Goal: Task Accomplishment & Management: Use online tool/utility

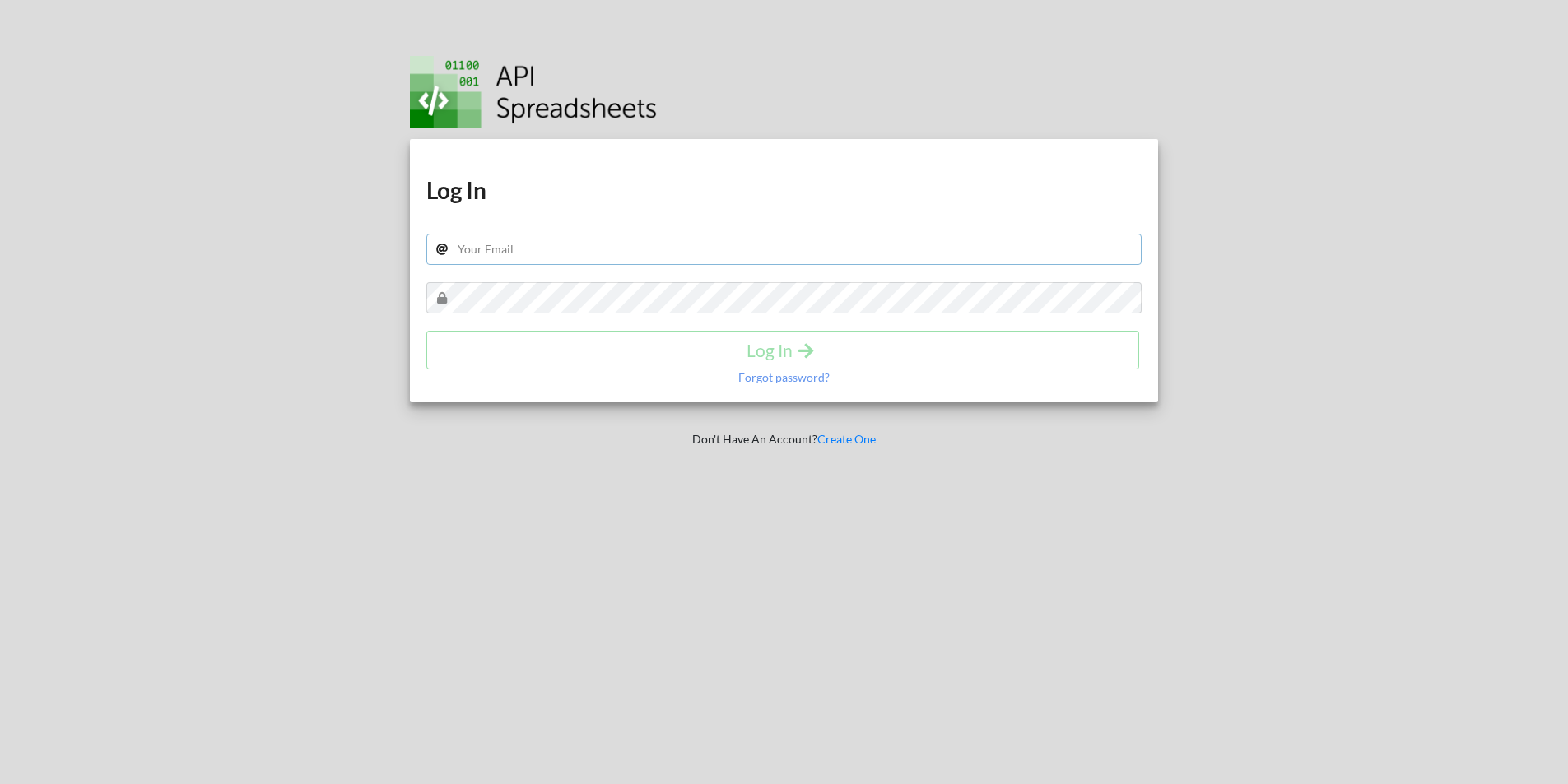
click at [493, 241] on input "text" at bounding box center [784, 249] width 716 height 32
click at [470, 556] on div "Download hidden Download hidden Log In Log In Forgot password? Don't Have An Ac…" at bounding box center [784, 392] width 797 height 784
click at [518, 242] on input "text" at bounding box center [784, 249] width 716 height 32
paste input "meebank.api@gmail.com"
type input "meebank.api@gmail.com"
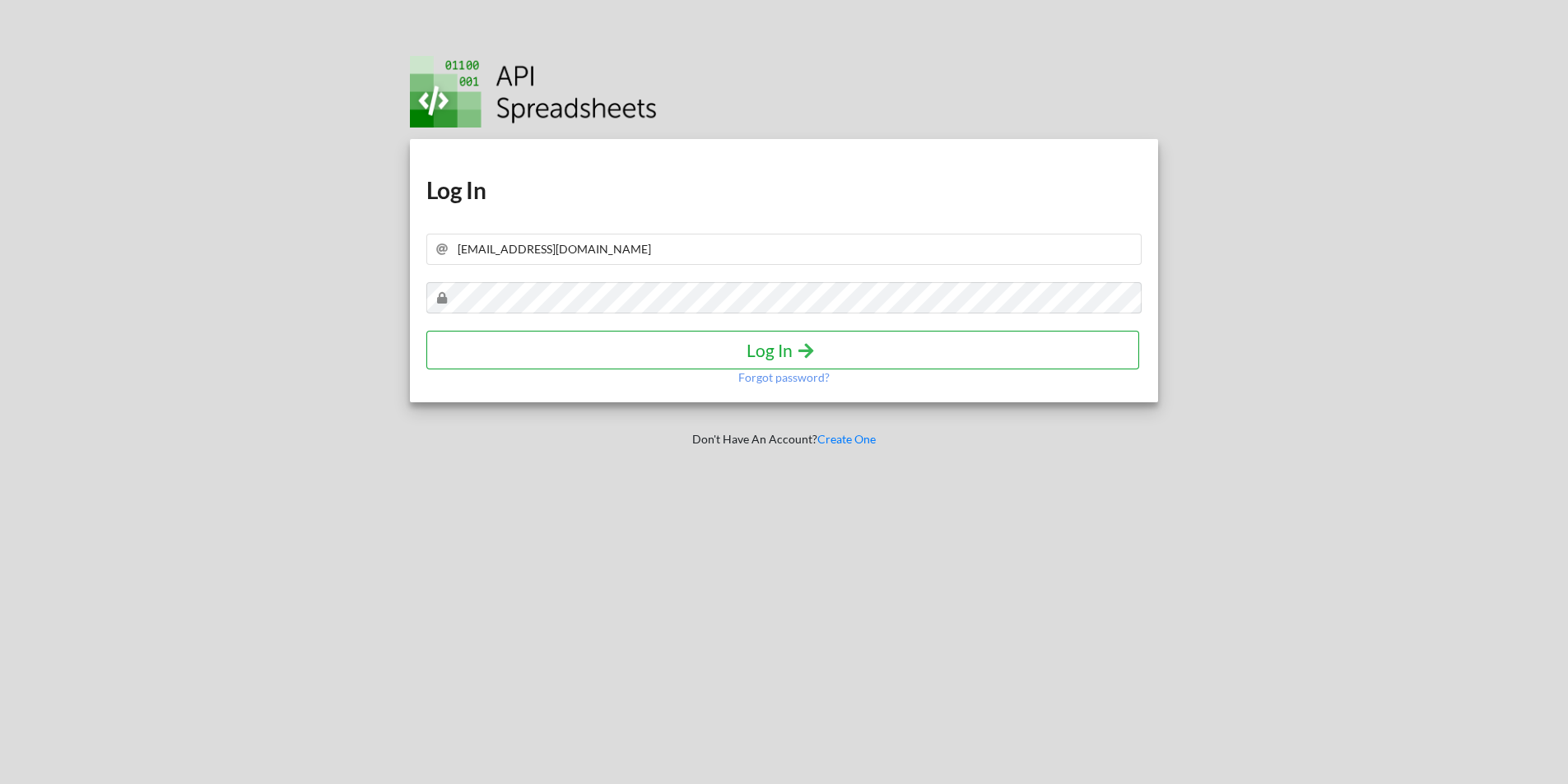
click at [652, 342] on h4 "Log In" at bounding box center [782, 350] width 679 height 21
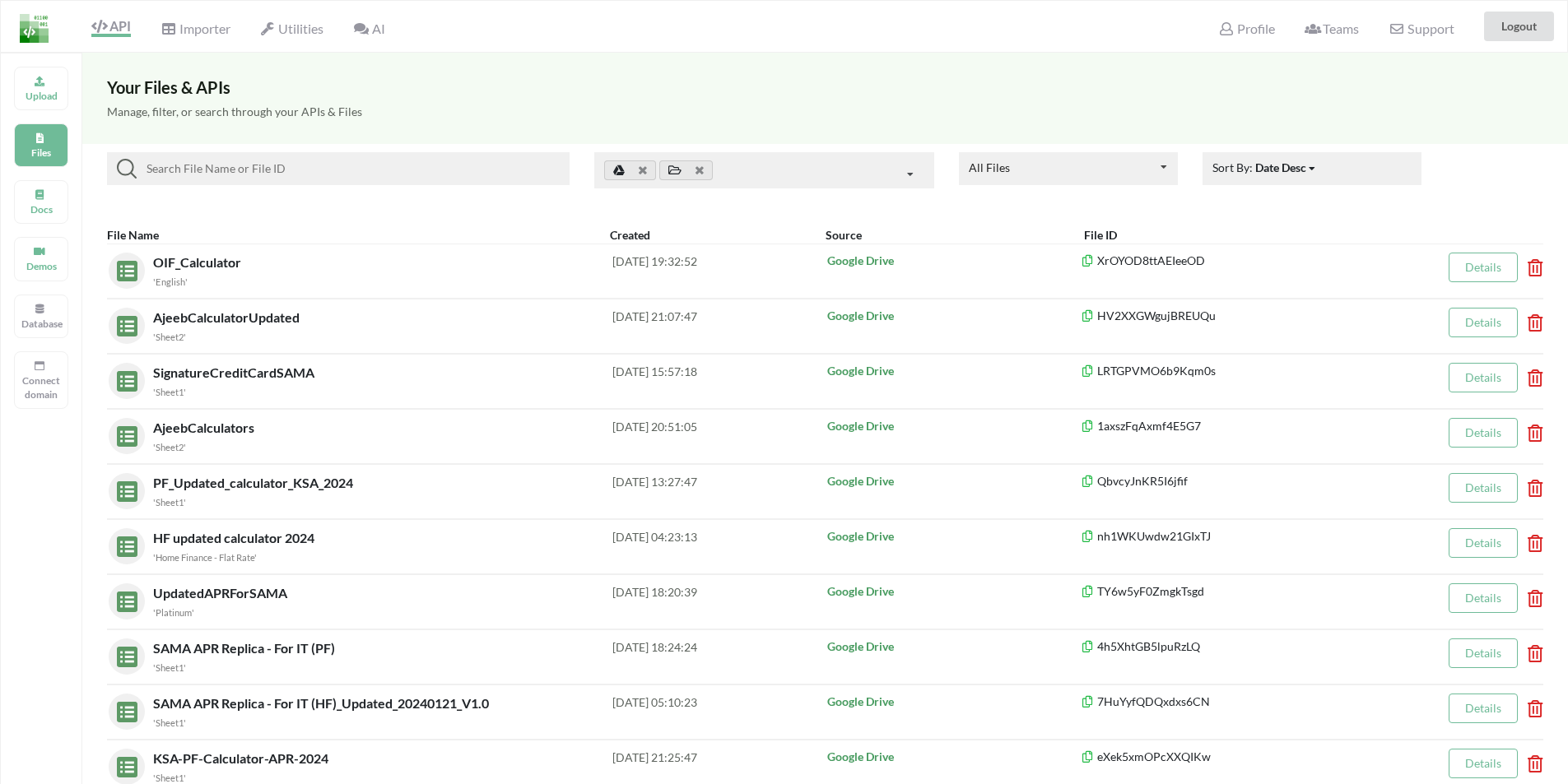
click at [251, 171] on input at bounding box center [350, 169] width 426 height 20
click at [48, 507] on div "Upload Files Docs Demos Database Connect domain" at bounding box center [41, 444] width 82 height 784
click at [442, 163] on input at bounding box center [350, 169] width 426 height 20
paste input "ATdKBl9wLbRiqSq1"
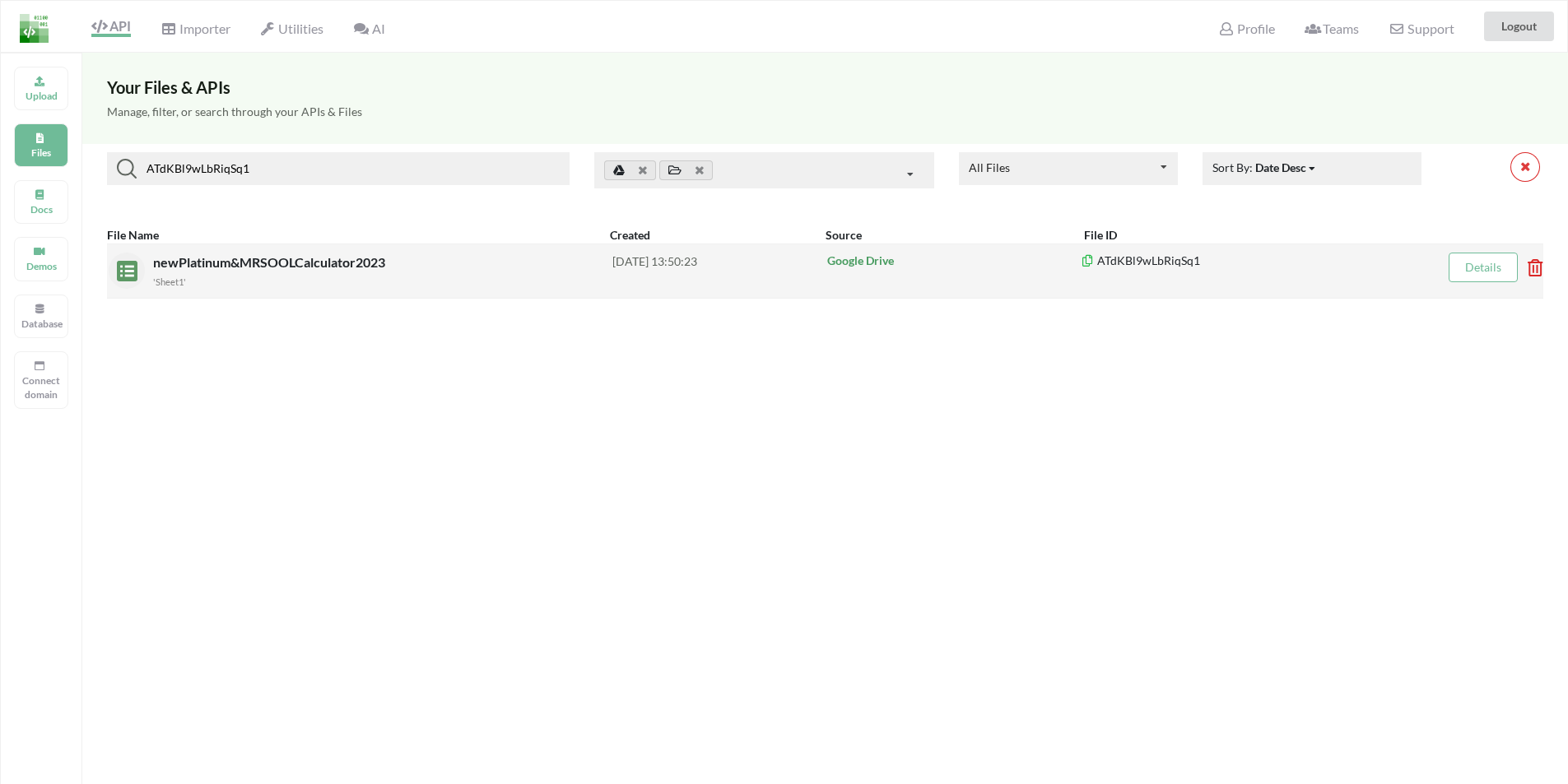
type input "ATdKBl9wLbRiqSq1"
click at [235, 263] on span "newPlatinum&MRSOOLCalculator2023" at bounding box center [270, 261] width 235 height 15
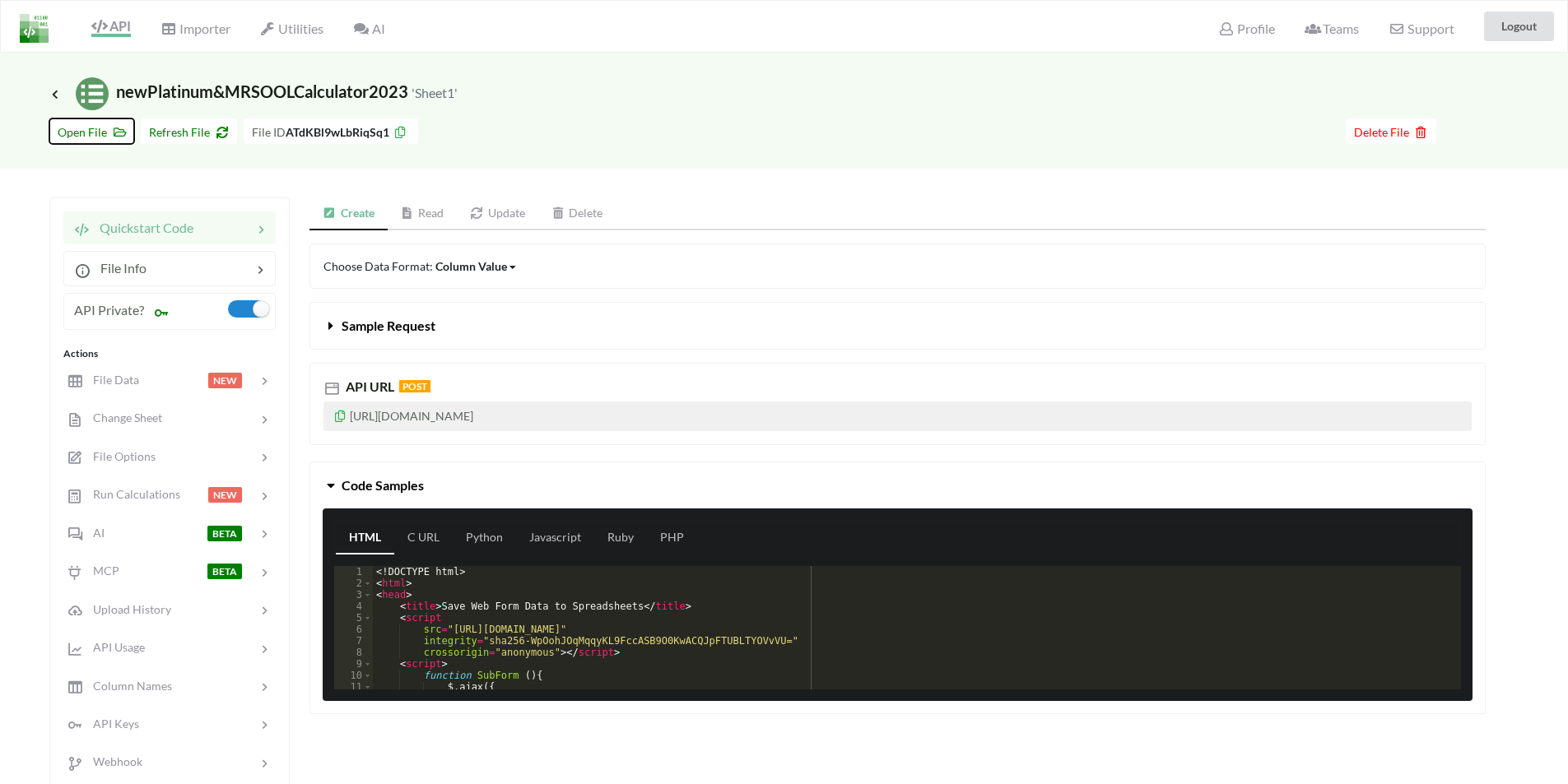
click at [93, 132] on span "Open File" at bounding box center [92, 132] width 68 height 14
click at [435, 211] on link "Read" at bounding box center [423, 214] width 70 height 33
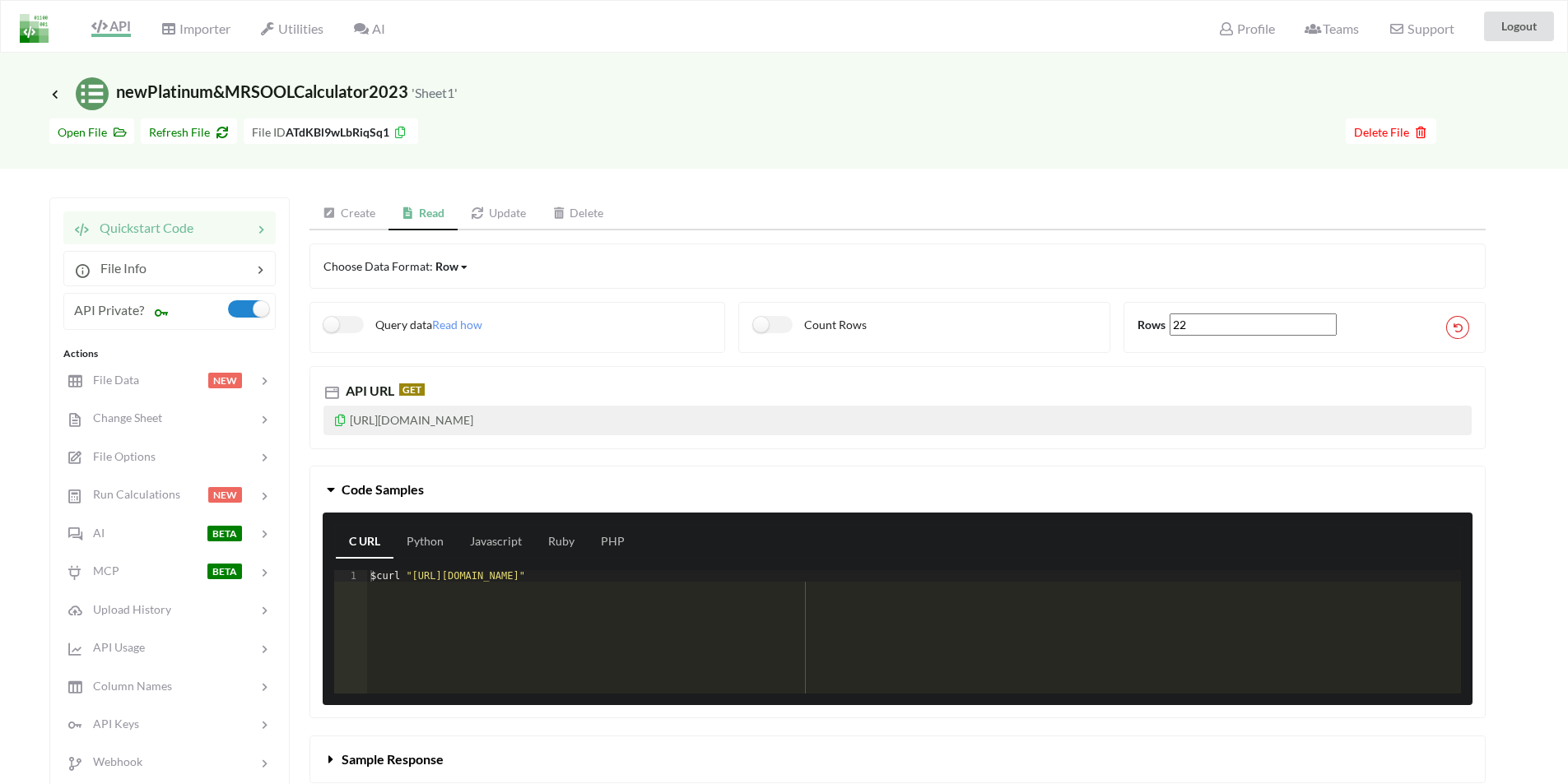
click at [509, 210] on link "Update" at bounding box center [498, 214] width 81 height 33
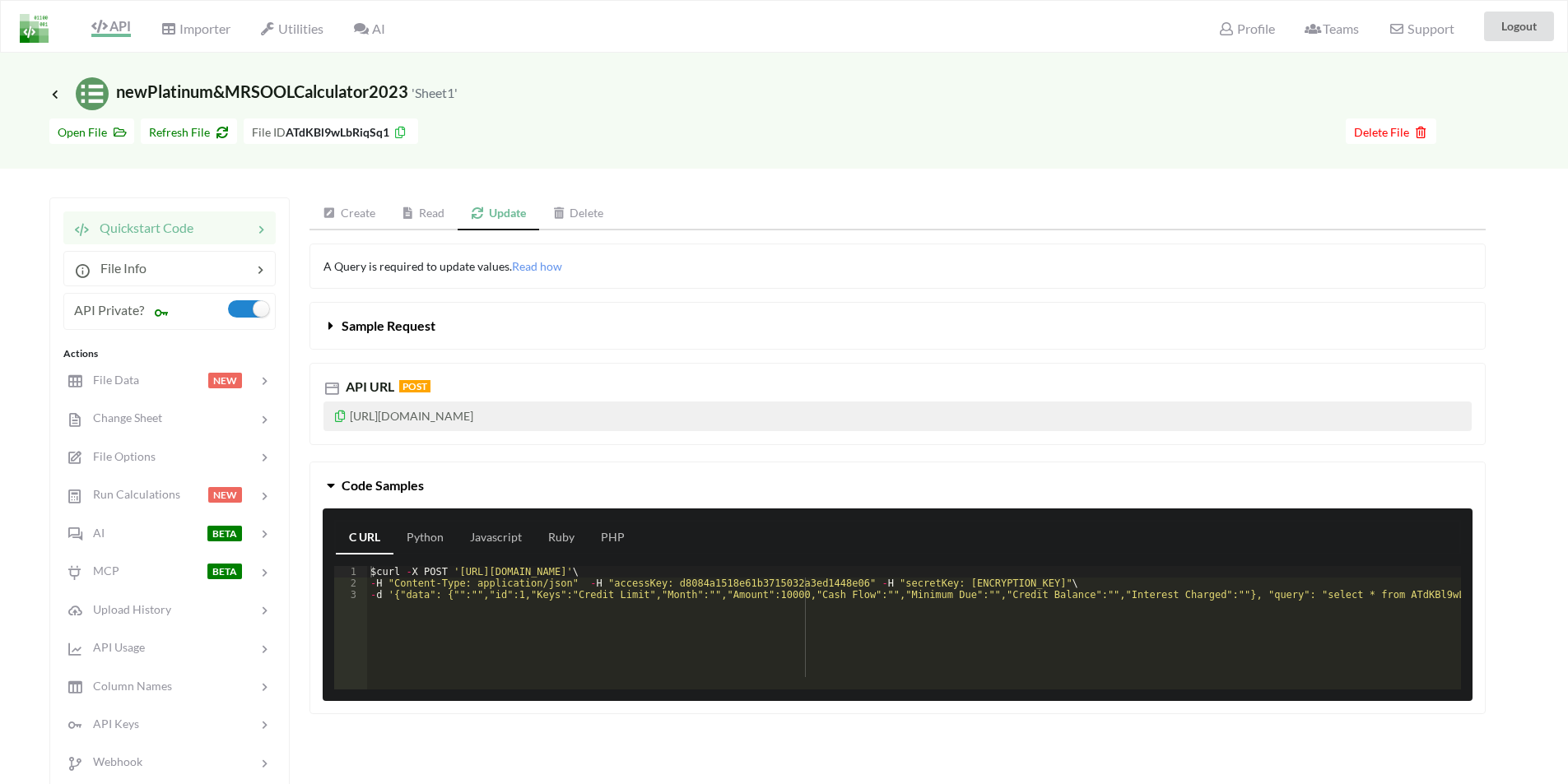
click at [570, 210] on link "Delete" at bounding box center [578, 214] width 78 height 33
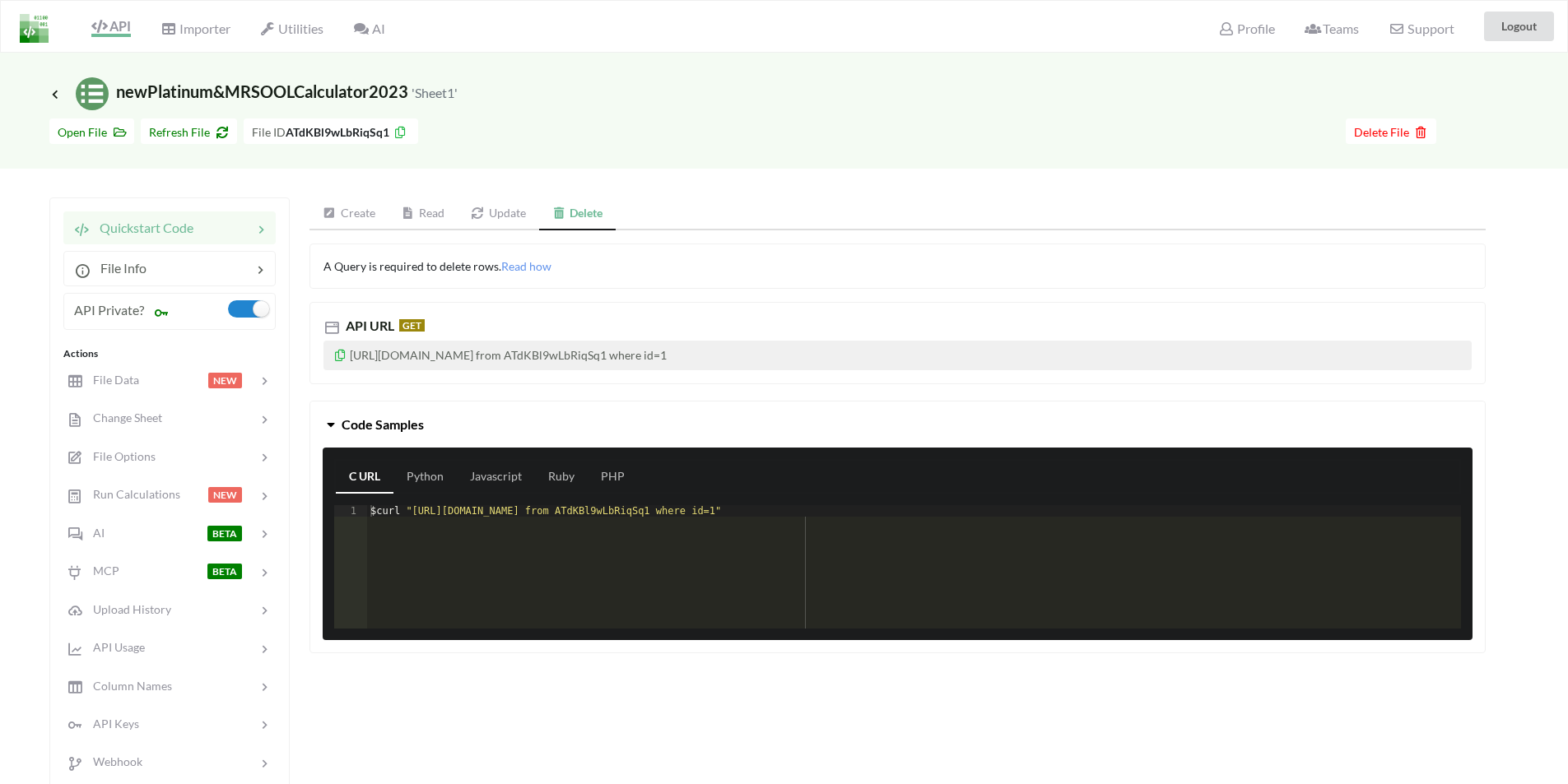
click at [339, 215] on link "Create" at bounding box center [349, 214] width 79 height 33
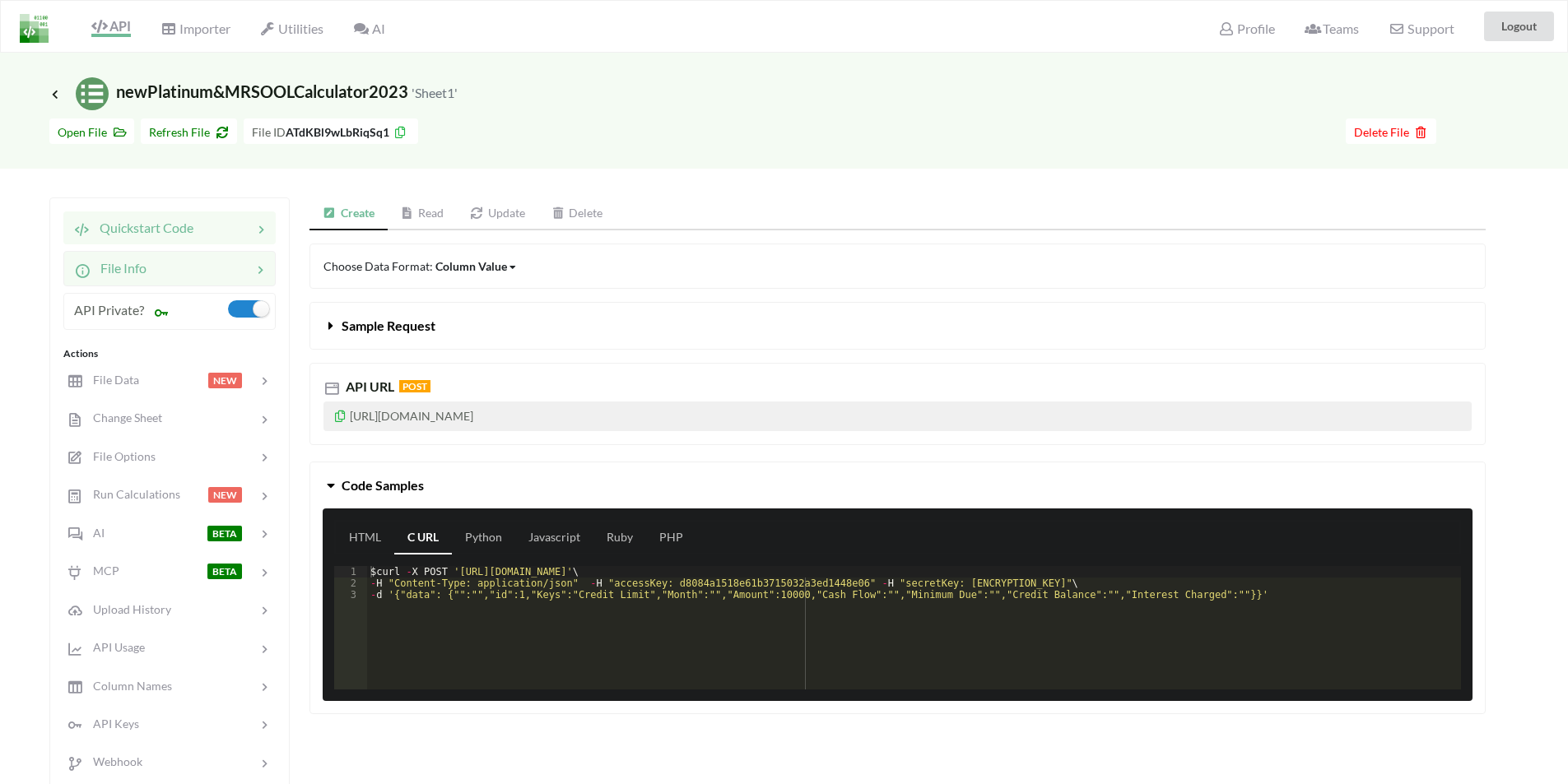
click at [186, 272] on div at bounding box center [199, 269] width 105 height 20
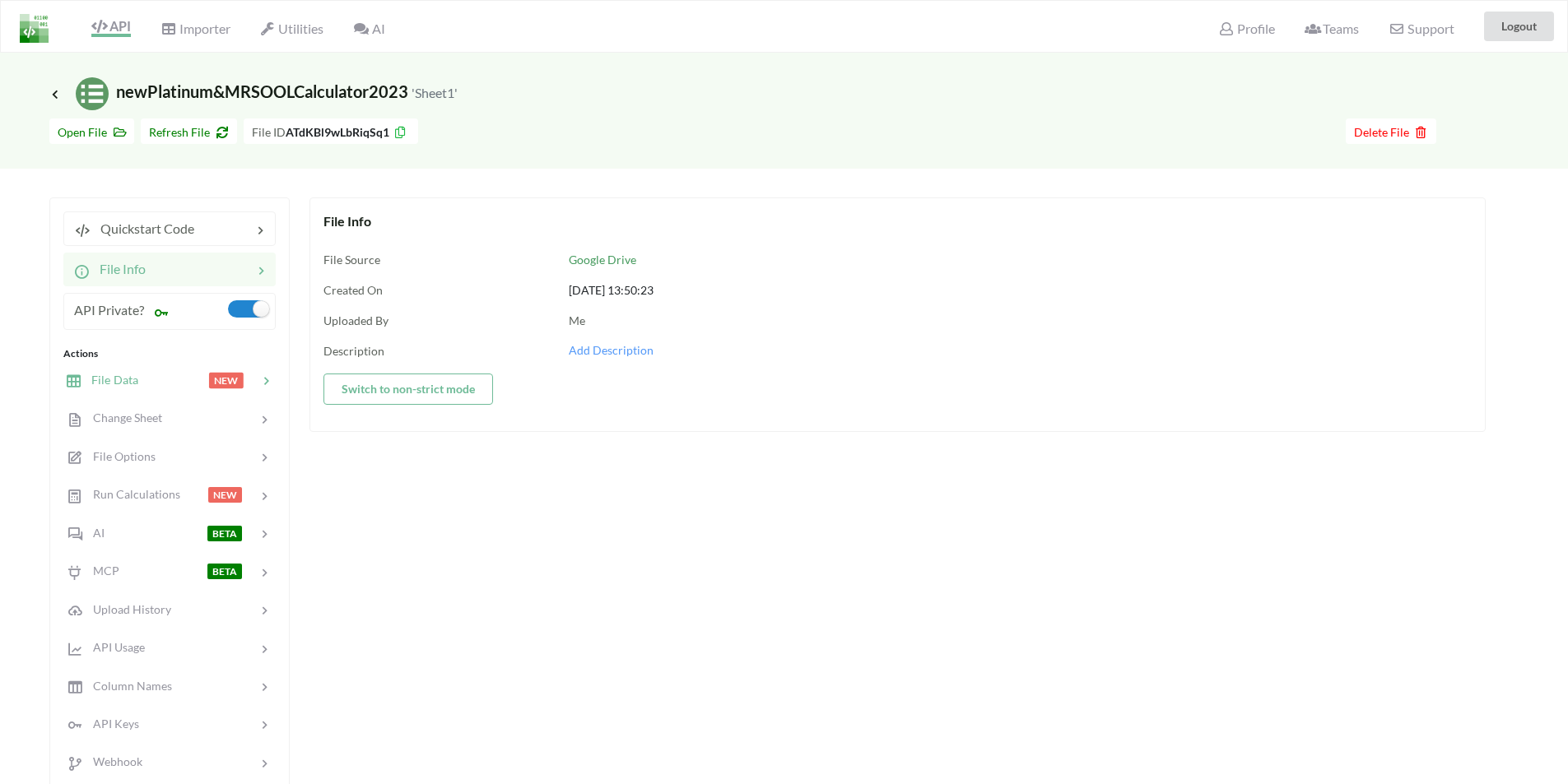
click at [148, 366] on div "File Data NEW" at bounding box center [169, 379] width 216 height 39
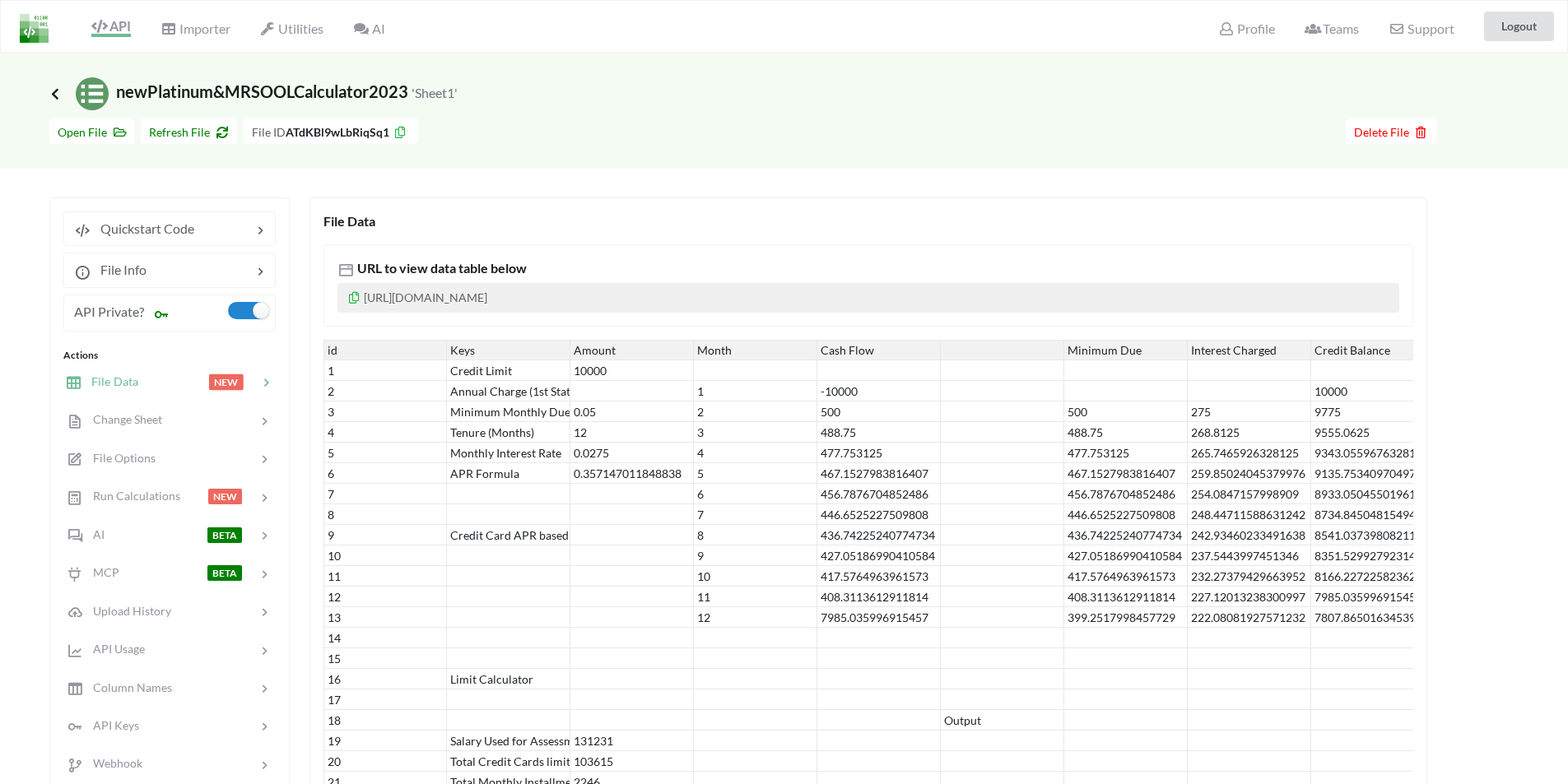
click at [54, 95] on icon at bounding box center [55, 94] width 14 height 14
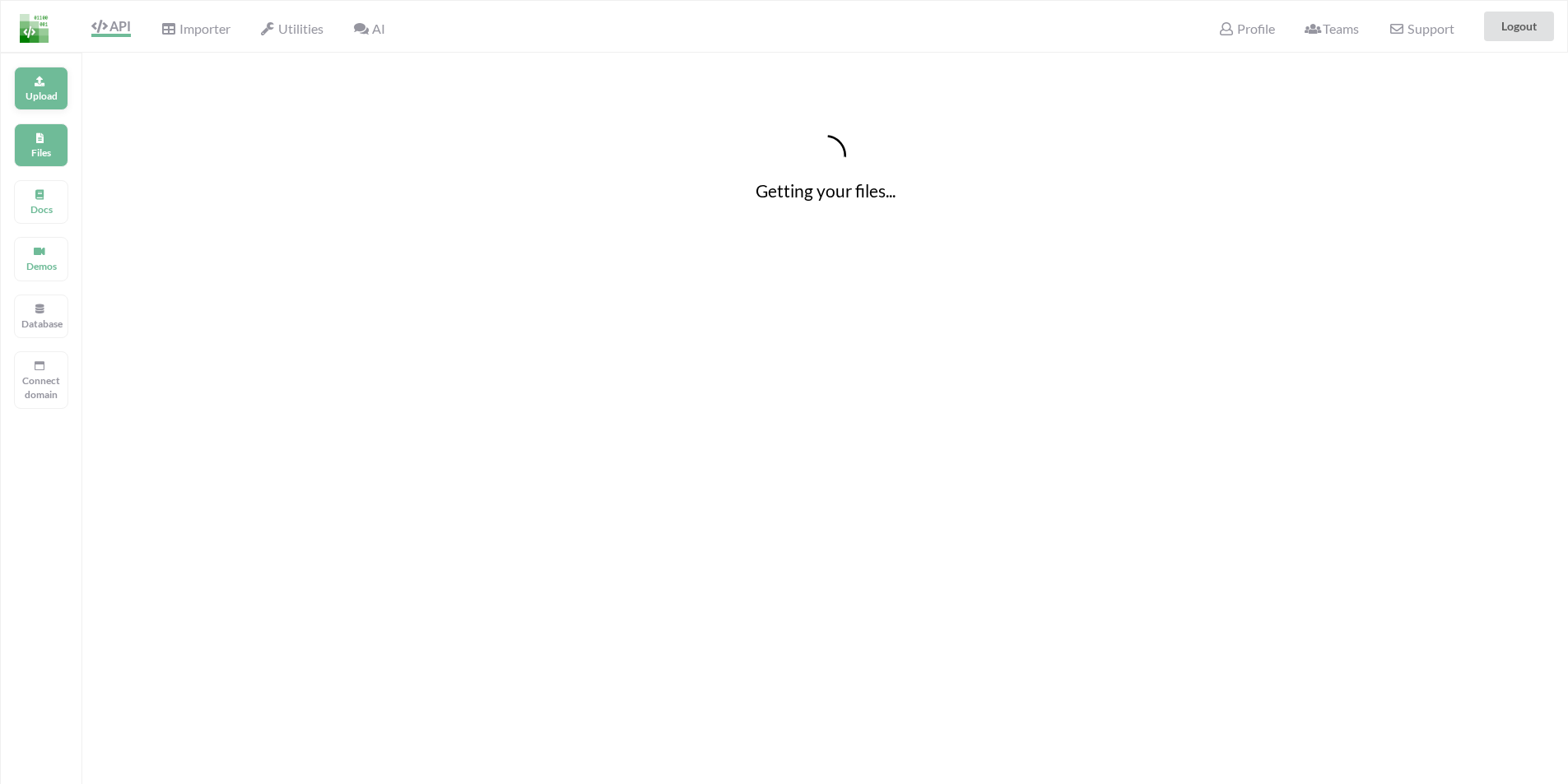
click at [51, 85] on div "Upload" at bounding box center [41, 88] width 54 height 43
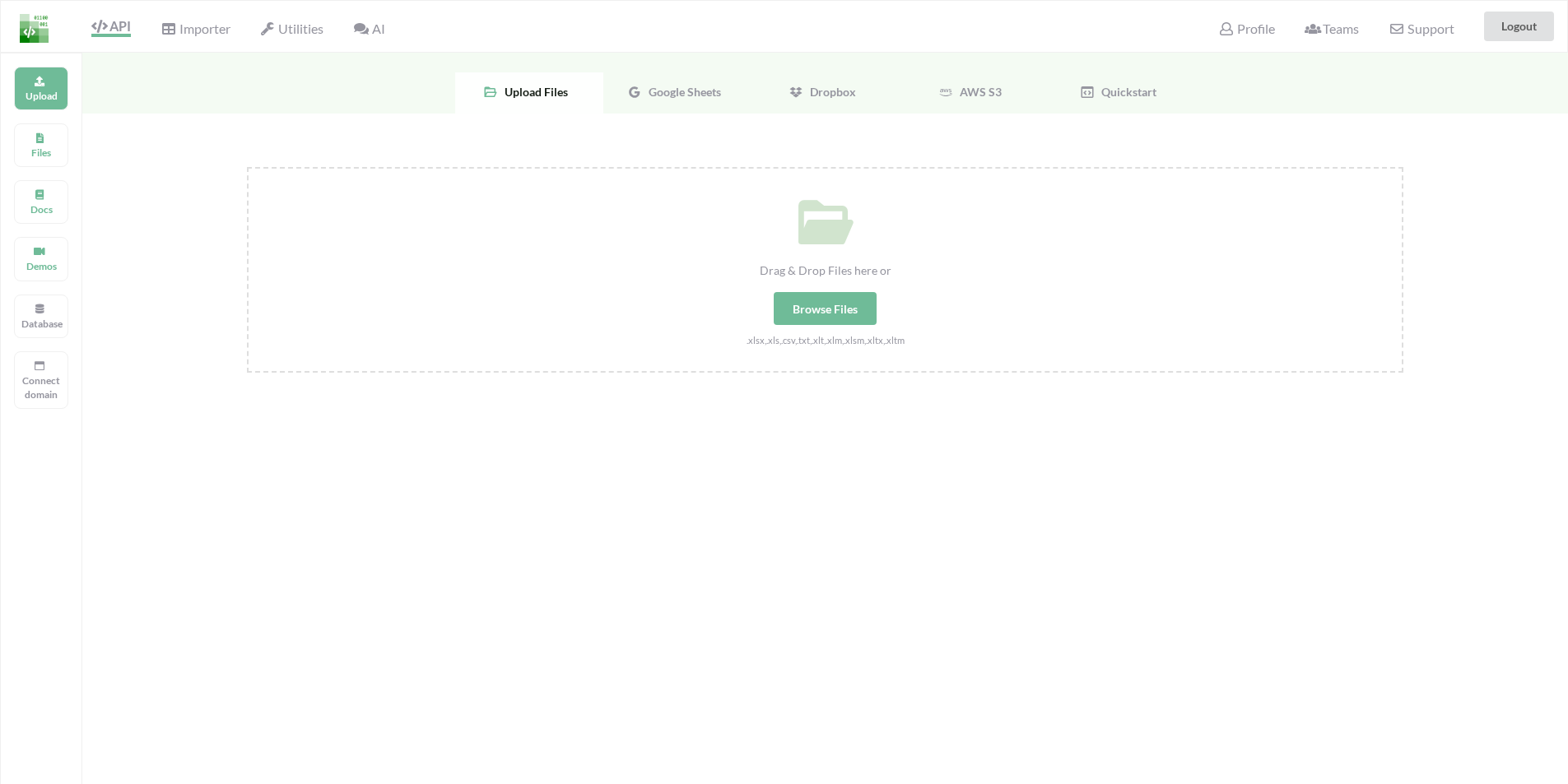
click at [714, 101] on div "Google Sheets" at bounding box center [678, 93] width 148 height 41
click at [862, 274] on span "Select Your Google Sheets" at bounding box center [825, 281] width 171 height 31
